Goal: Navigation & Orientation: Go to known website

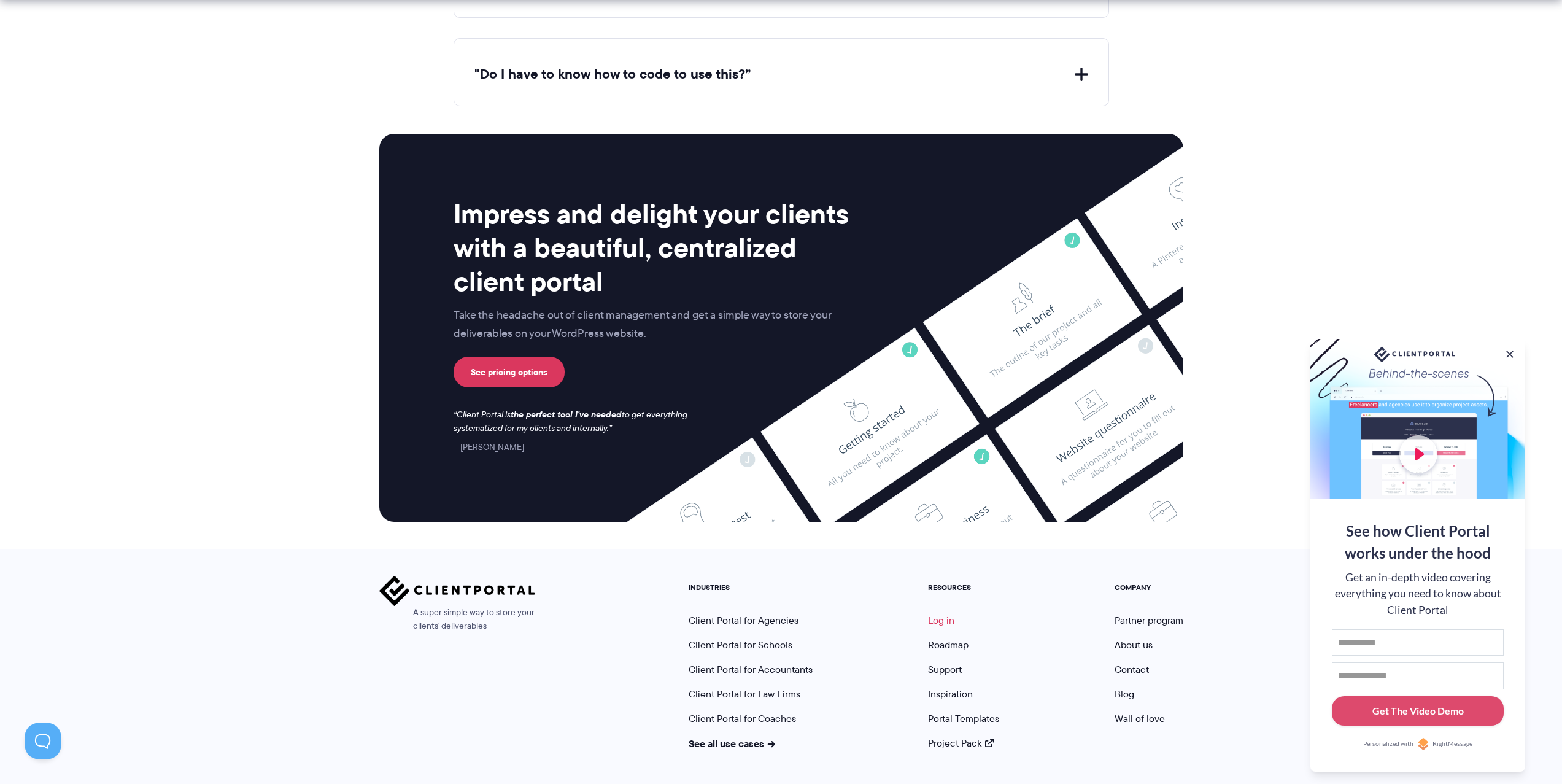
scroll to position [4848, 0]
